Goal: Find specific page/section: Find specific page/section

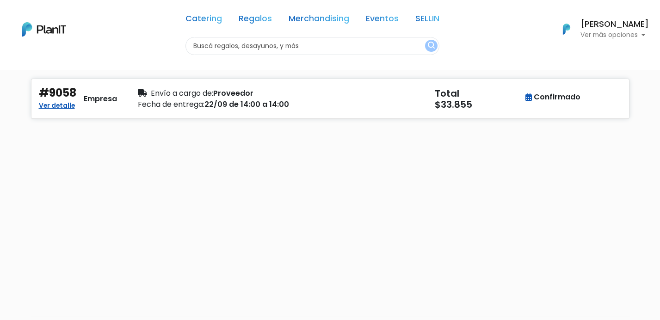
scroll to position [118, 0]
